Goal: Information Seeking & Learning: Learn about a topic

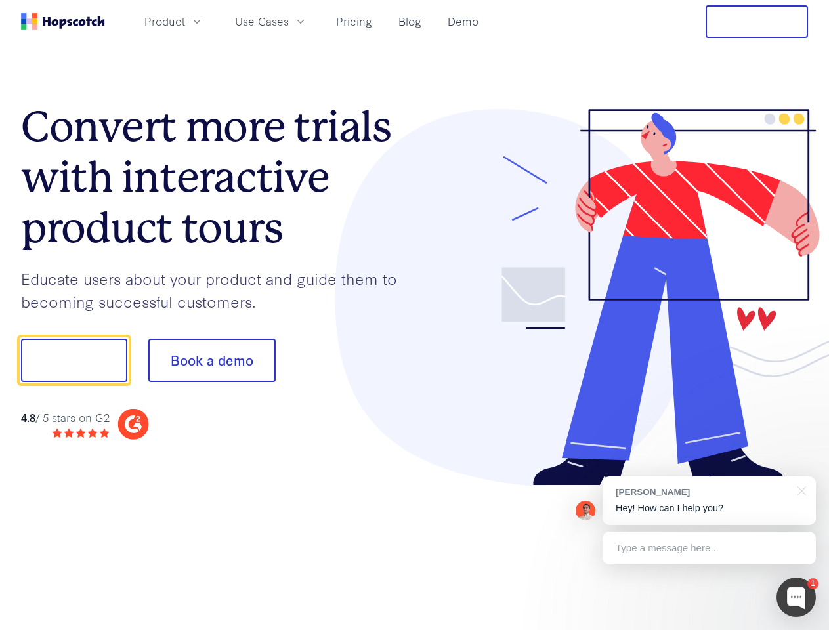
click at [415, 315] on div at bounding box center [612, 297] width 394 height 377
click at [185, 21] on span "Product" at bounding box center [164, 21] width 41 height 16
click at [289, 21] on span "Use Cases" at bounding box center [262, 21] width 54 height 16
click at [757, 22] on button "Free Trial" at bounding box center [756, 21] width 102 height 33
click at [73, 360] on button "Show me!" at bounding box center [74, 360] width 106 height 43
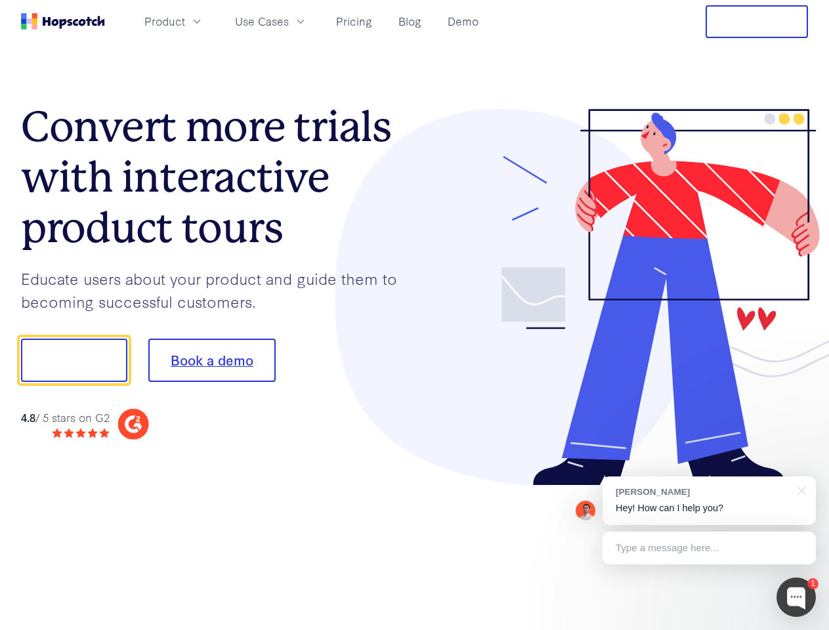
click at [211, 360] on button "Book a demo" at bounding box center [211, 360] width 127 height 43
click at [796, 597] on div at bounding box center [795, 596] width 39 height 39
click at [709, 501] on div "[PERSON_NAME] Hey! How can I help you?" at bounding box center [708, 500] width 213 height 49
click at [799, 489] on div at bounding box center [693, 359] width 246 height 438
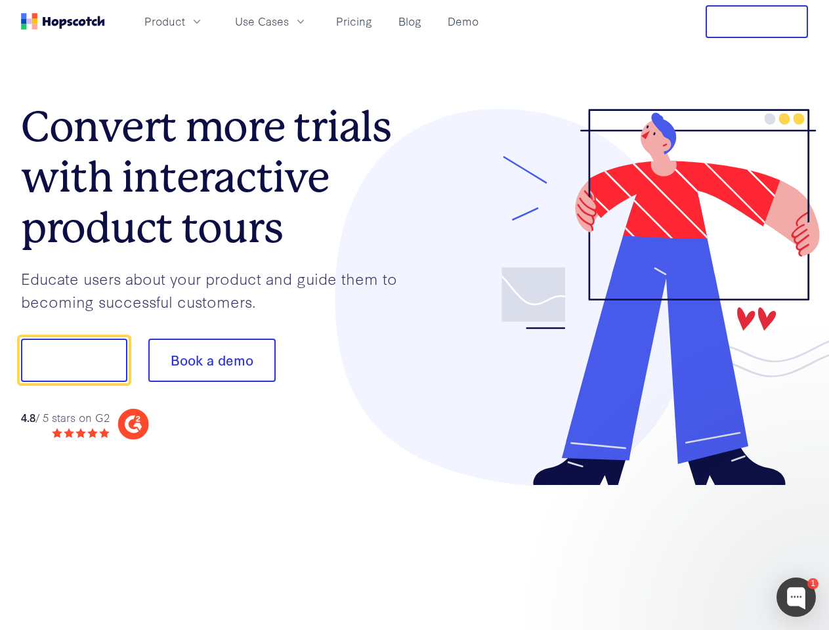
click at [709, 548] on div at bounding box center [693, 359] width 246 height 438
